Goal: Transaction & Acquisition: Download file/media

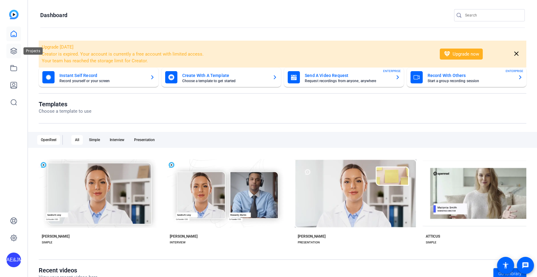
click at [17, 52] on icon at bounding box center [14, 51] width 6 height 6
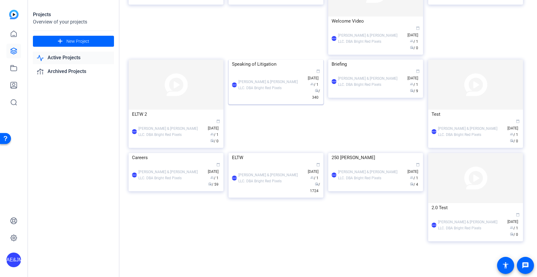
scroll to position [232, 0]
click at [259, 194] on div "AE&JMLDBRP [PERSON_NAME] & [PERSON_NAME] LLC. DBA Bright Red Pixels calendar_to…" at bounding box center [276, 178] width 88 height 32
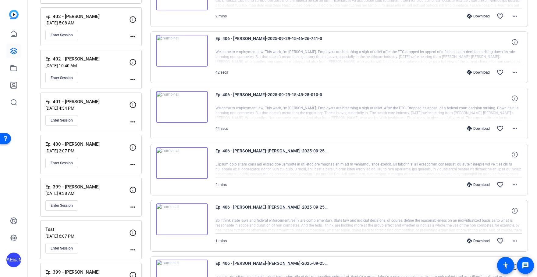
scroll to position [380, 0]
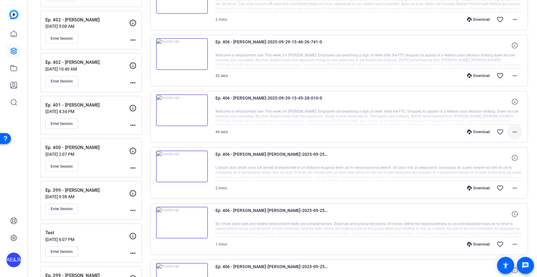
click at [517, 131] on mat-icon "more_horiz" at bounding box center [514, 131] width 7 height 7
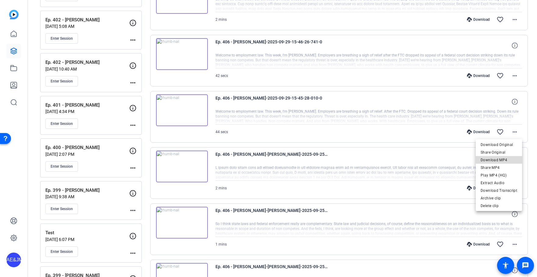
click at [504, 159] on span "Download MP4" at bounding box center [499, 159] width 37 height 7
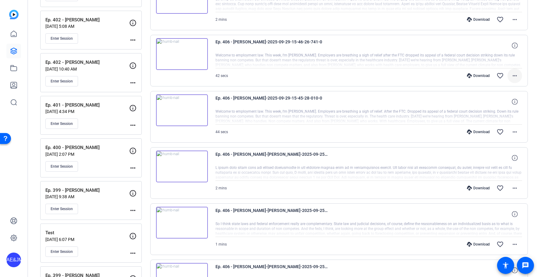
click at [518, 74] on mat-icon "more_horiz" at bounding box center [514, 75] width 7 height 7
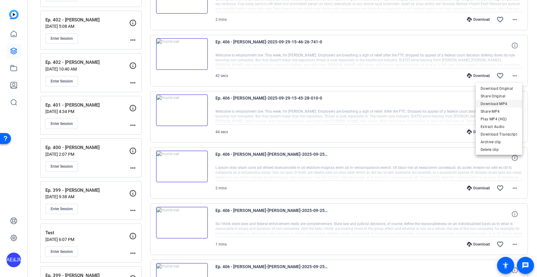
click at [499, 103] on span "Download MP4" at bounding box center [499, 103] width 37 height 7
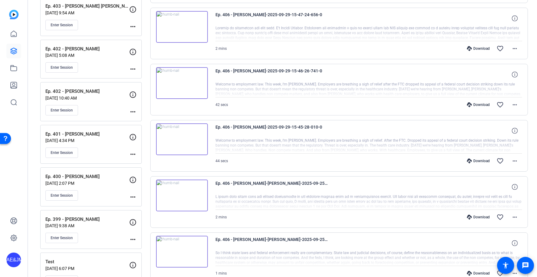
scroll to position [348, 0]
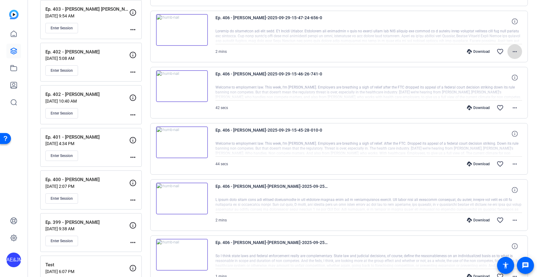
click at [517, 51] on mat-icon "more_horiz" at bounding box center [514, 51] width 7 height 7
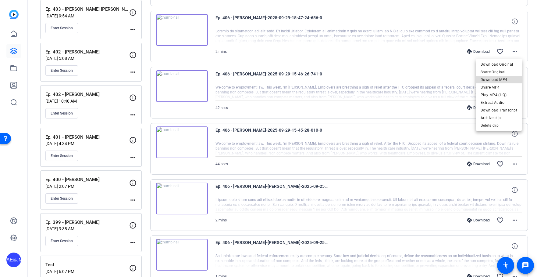
click at [501, 78] on span "Download MP4" at bounding box center [499, 79] width 37 height 7
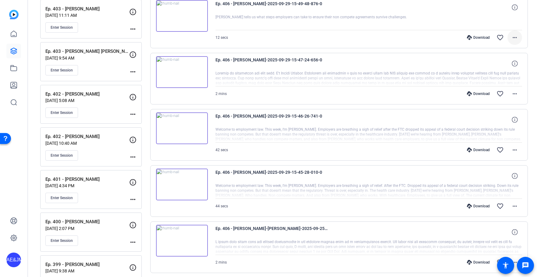
scroll to position [301, 0]
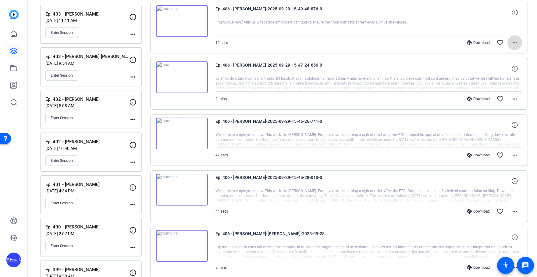
click at [517, 43] on mat-icon "more_horiz" at bounding box center [514, 42] width 7 height 7
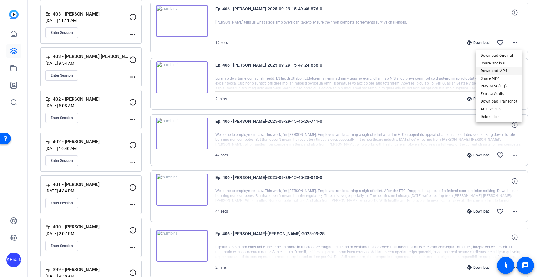
click at [504, 70] on span "Download MP4" at bounding box center [499, 70] width 37 height 7
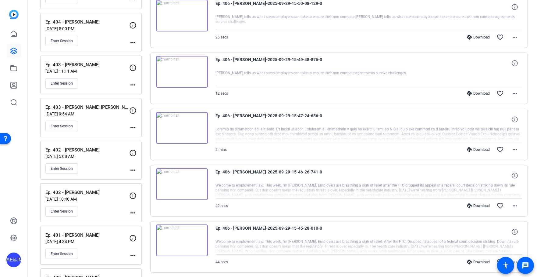
scroll to position [228, 0]
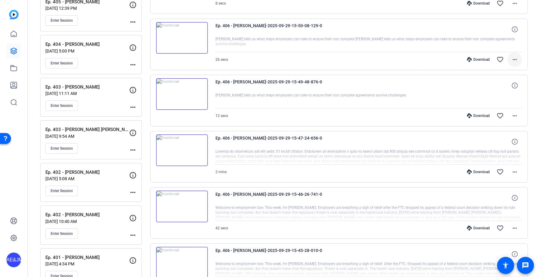
click at [516, 59] on mat-icon "more_horiz" at bounding box center [514, 59] width 7 height 7
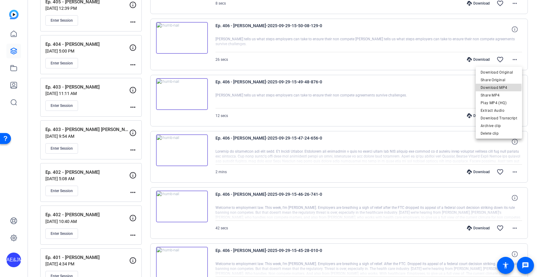
click at [498, 87] on span "Download MP4" at bounding box center [499, 87] width 37 height 7
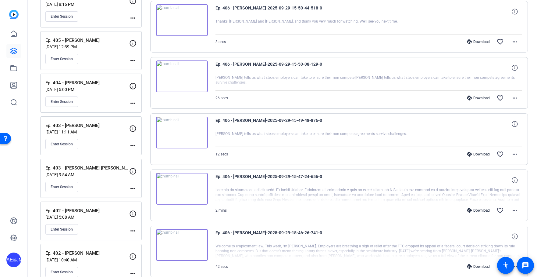
scroll to position [175, 0]
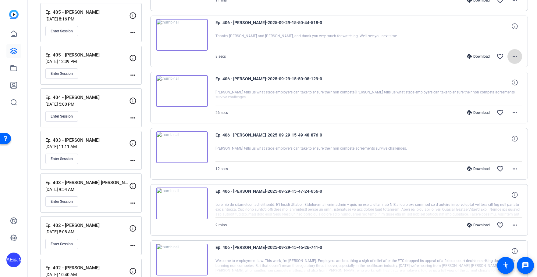
click at [513, 56] on mat-icon "more_horiz" at bounding box center [514, 56] width 7 height 7
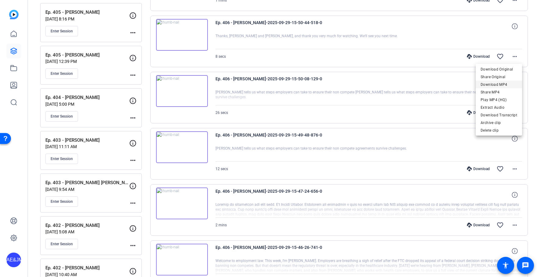
click at [502, 83] on span "Download MP4" at bounding box center [499, 84] width 37 height 7
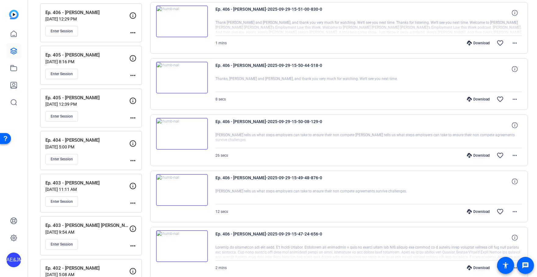
scroll to position [130, 0]
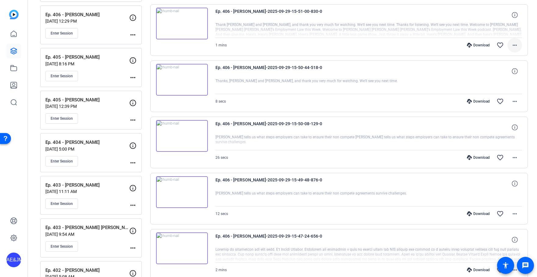
click at [514, 45] on mat-icon "more_horiz" at bounding box center [514, 44] width 7 height 7
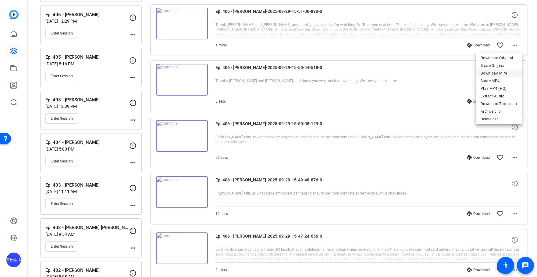
click at [506, 72] on span "Download MP4" at bounding box center [499, 73] width 37 height 7
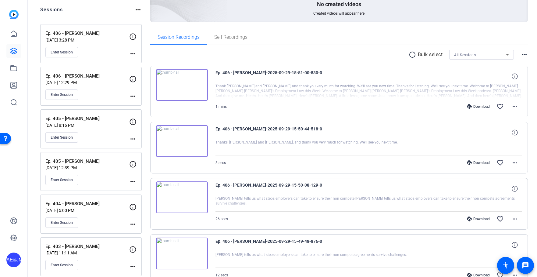
scroll to position [54, 0]
